Goal: Navigation & Orientation: Find specific page/section

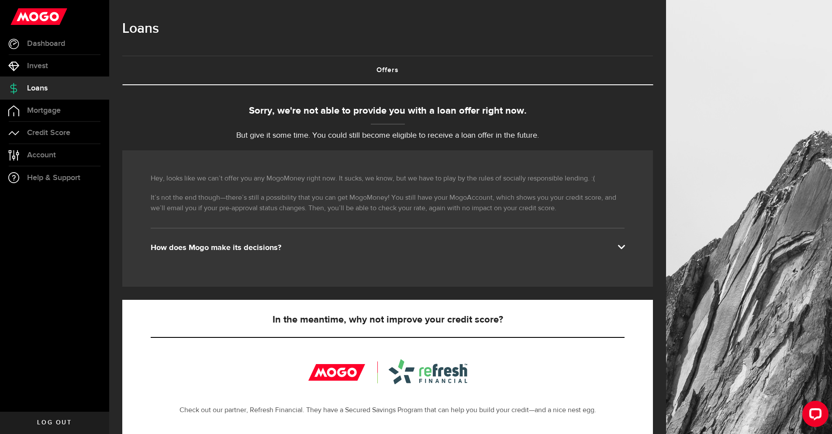
click at [466, 268] on div "Hey, looks like we can’t offer you any MogoMoney right now. It sucks, we know, …" at bounding box center [387, 218] width 531 height 136
click at [68, 159] on link "Account Compte" at bounding box center [54, 155] width 109 height 22
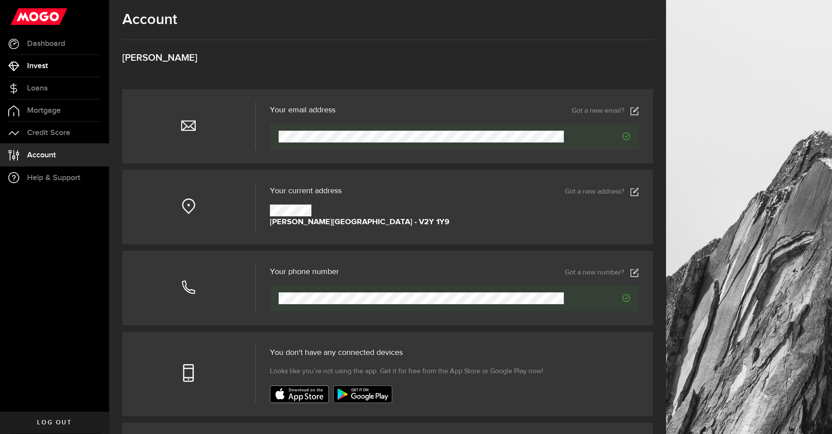
click at [39, 68] on span "Invest" at bounding box center [37, 66] width 21 height 8
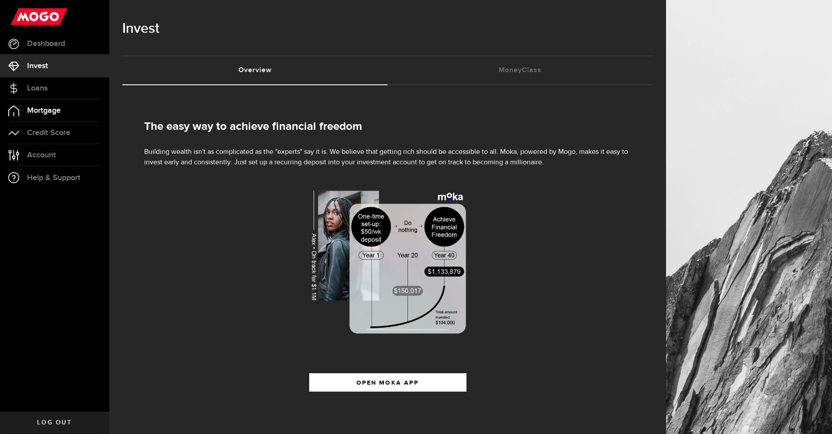
click at [56, 112] on span "Mortgage" at bounding box center [44, 111] width 34 height 8
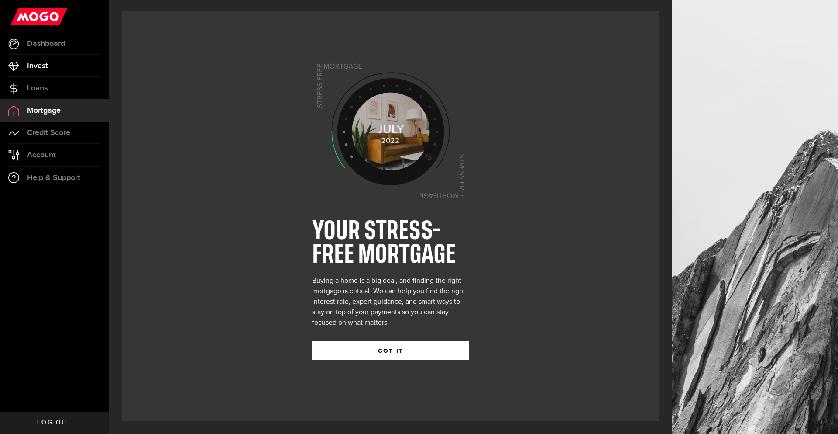
click at [35, 67] on span "Invest" at bounding box center [37, 66] width 21 height 8
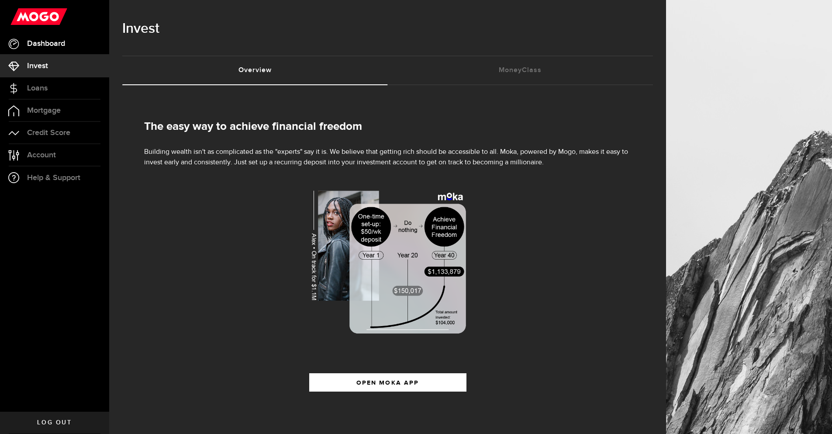
click at [36, 48] on link "Dashboard" at bounding box center [54, 44] width 109 height 22
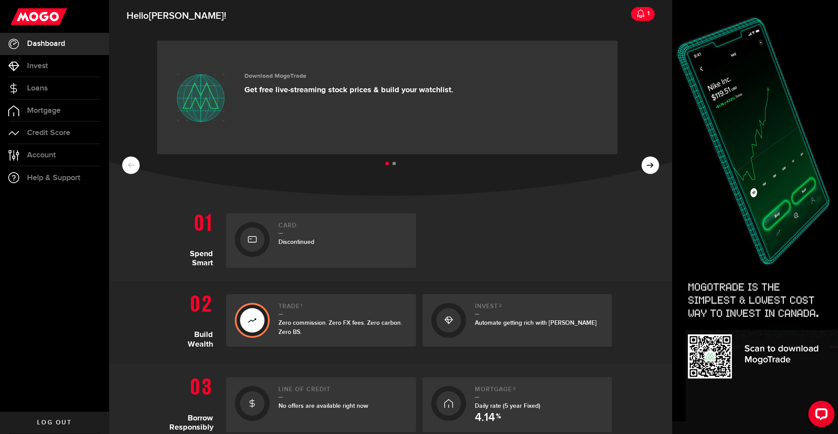
click at [206, 232] on h1 "Spend Smart" at bounding box center [194, 238] width 50 height 59
click at [250, 242] on icon at bounding box center [252, 239] width 9 height 14
click at [28, 161] on link "Account Compte" at bounding box center [54, 155] width 109 height 22
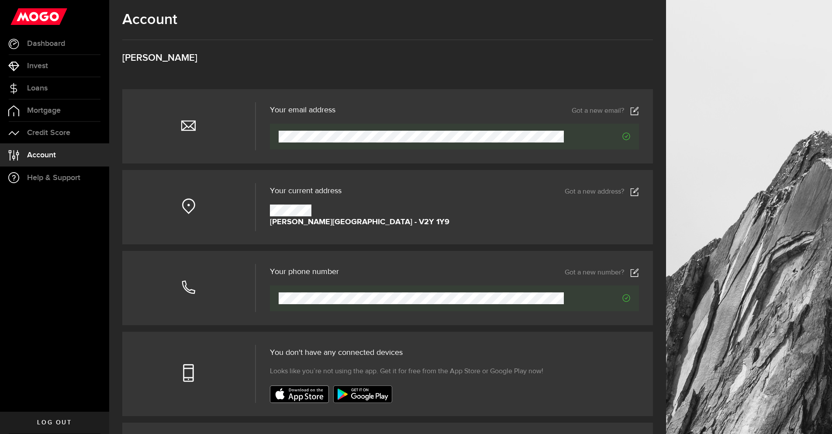
scroll to position [52, 0]
